Goal: Register for event/course

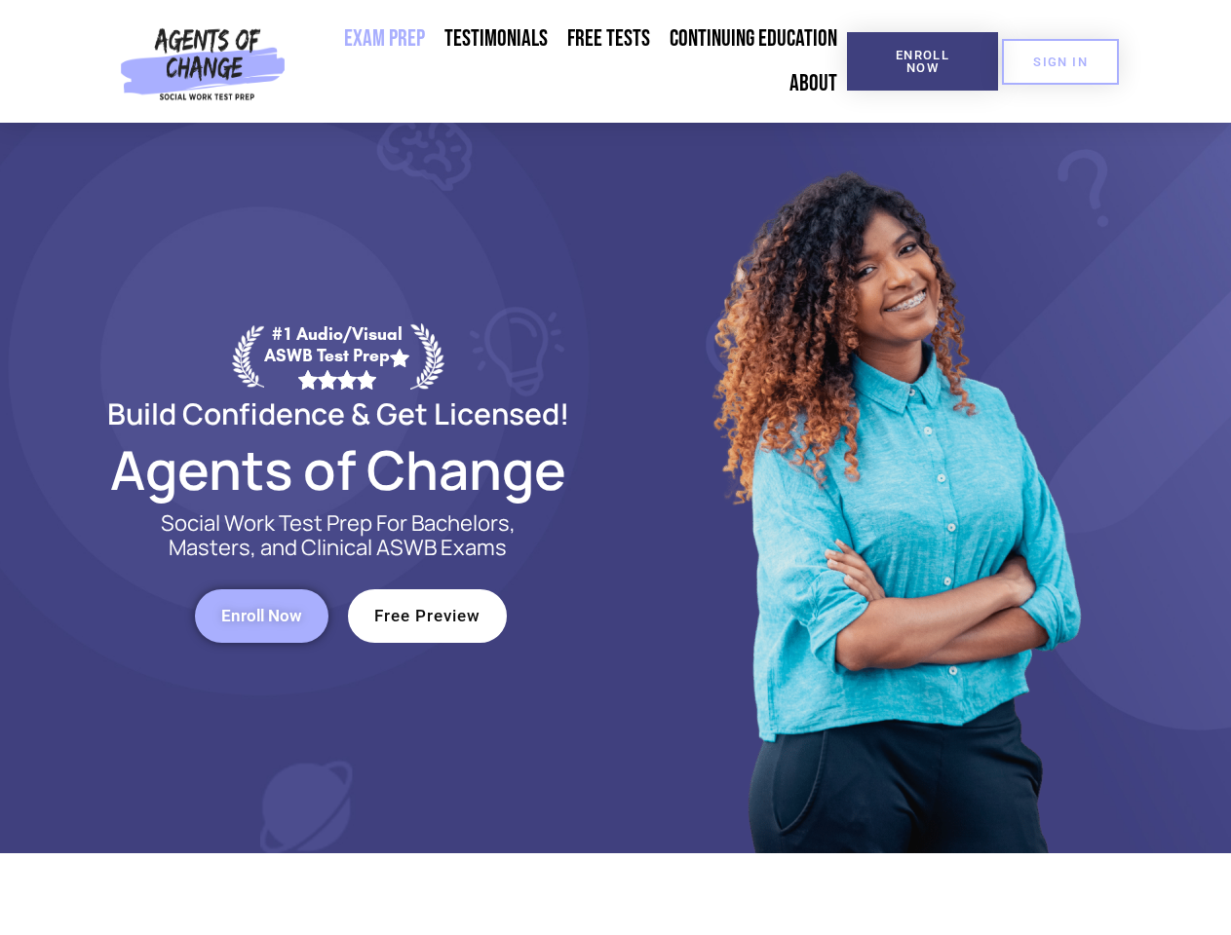
click at [616, 468] on div at bounding box center [893, 488] width 555 height 731
click at [922, 61] on span "Enroll Now" at bounding box center [922, 61] width 89 height 25
click at [1060, 61] on span "SIGN IN" at bounding box center [1060, 62] width 55 height 13
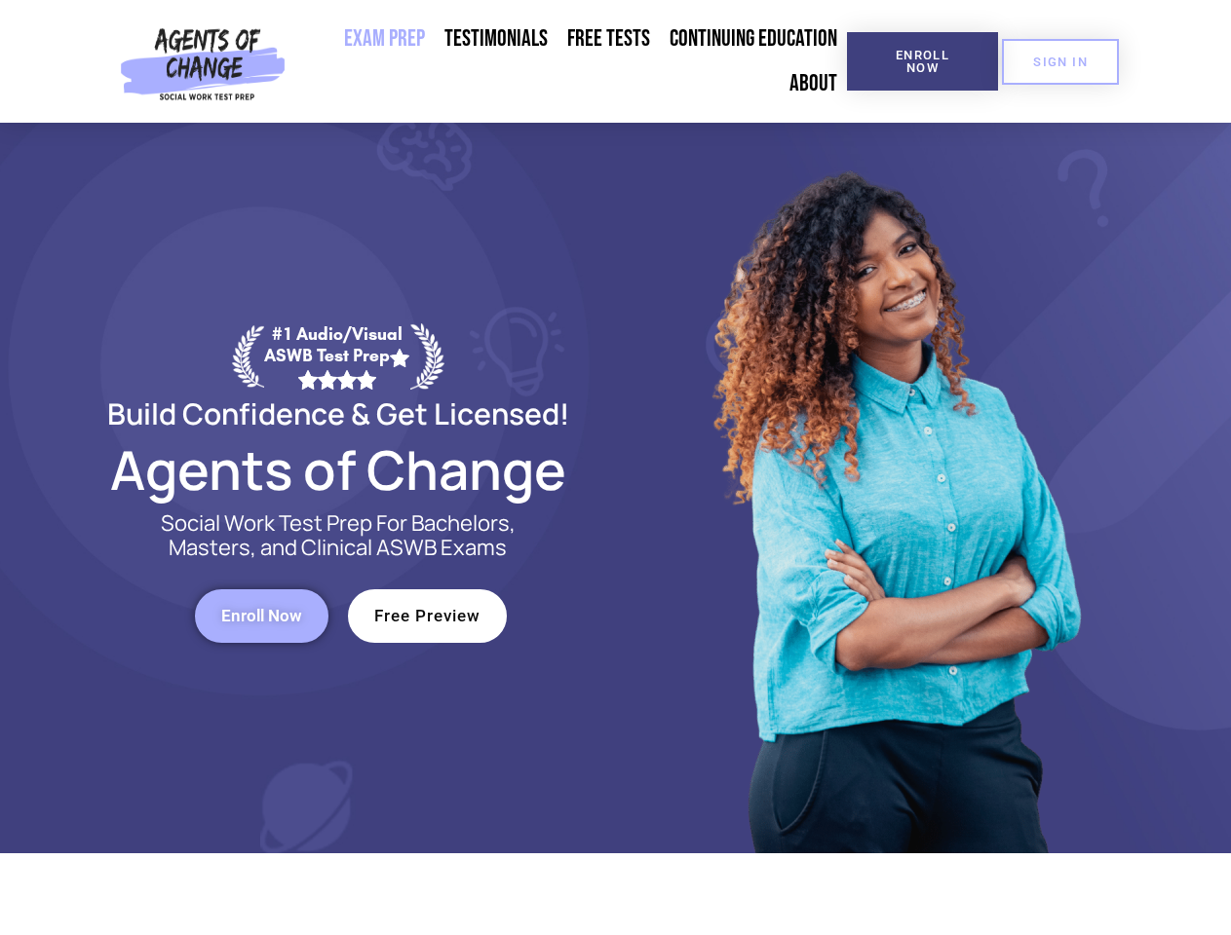
click at [261, 616] on span "Enroll Now" at bounding box center [261, 616] width 81 height 17
click at [427, 616] on span "Free Preview" at bounding box center [427, 616] width 106 height 17
